Goal: Navigation & Orientation: Find specific page/section

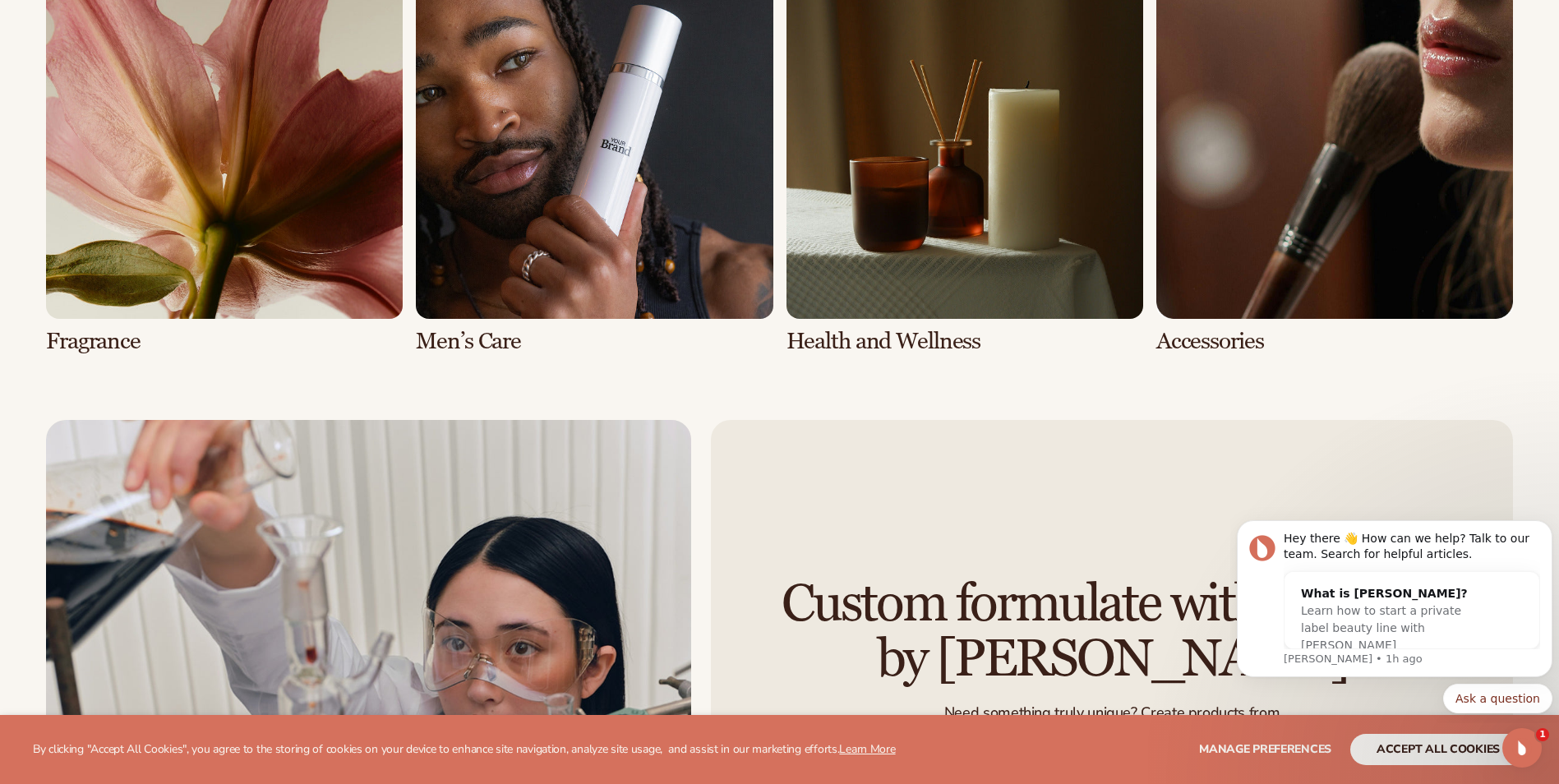
scroll to position [3943, 0]
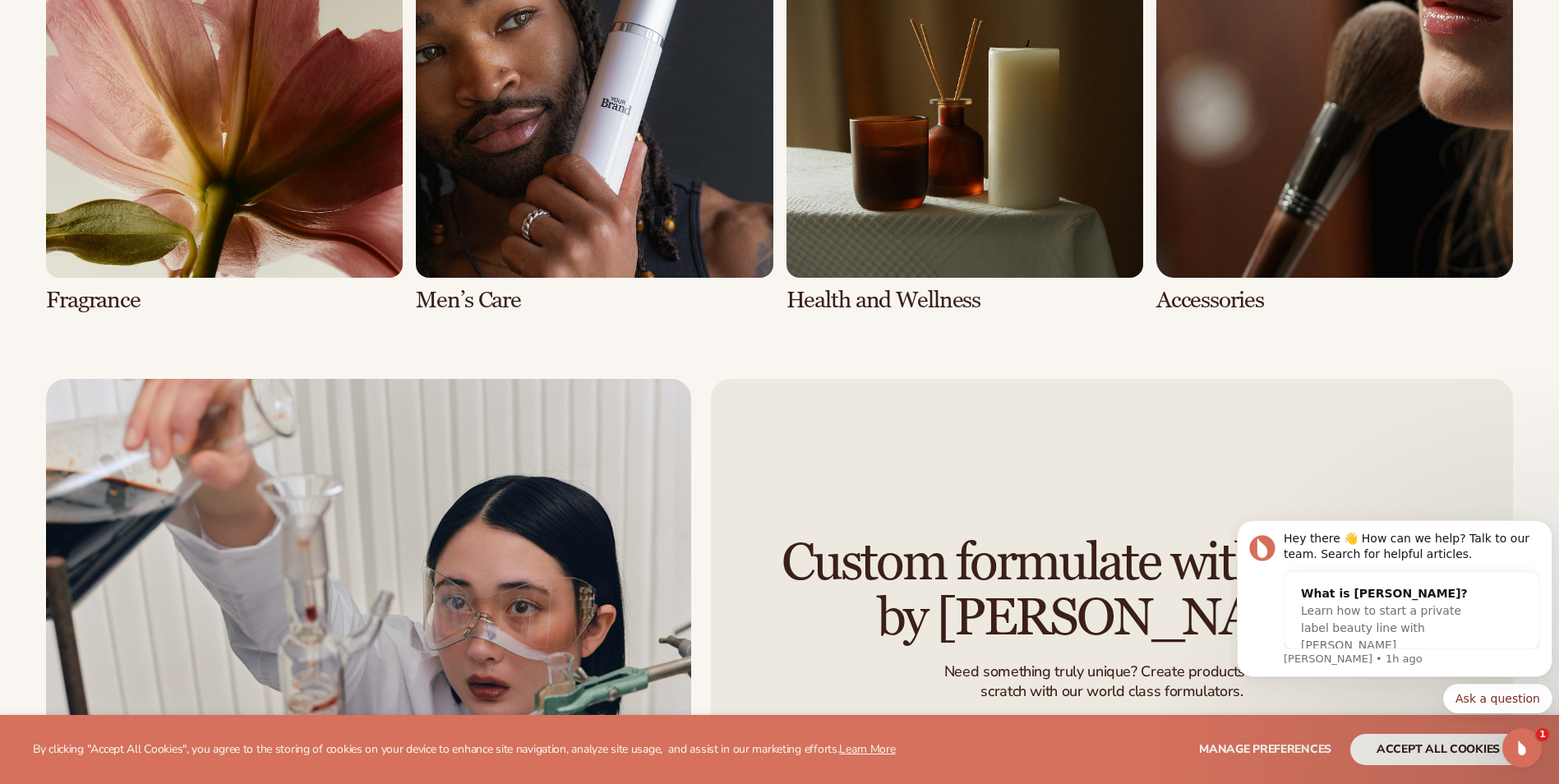
click at [176, 135] on link "5 / 8" at bounding box center [223, 117] width 356 height 392
click at [117, 303] on link "5 / 8" at bounding box center [223, 117] width 356 height 392
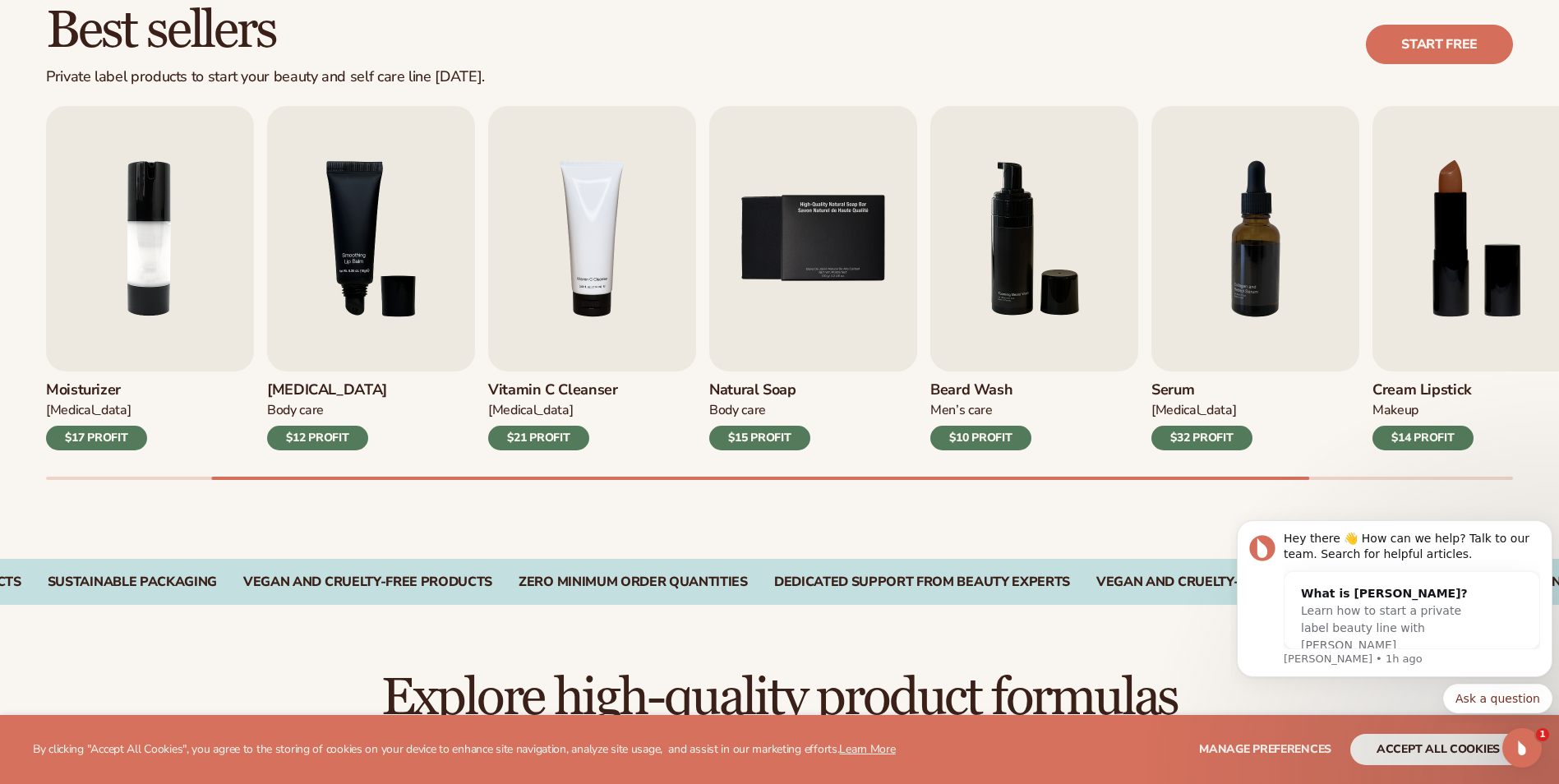
scroll to position [510, 0]
